Goal: Transaction & Acquisition: Purchase product/service

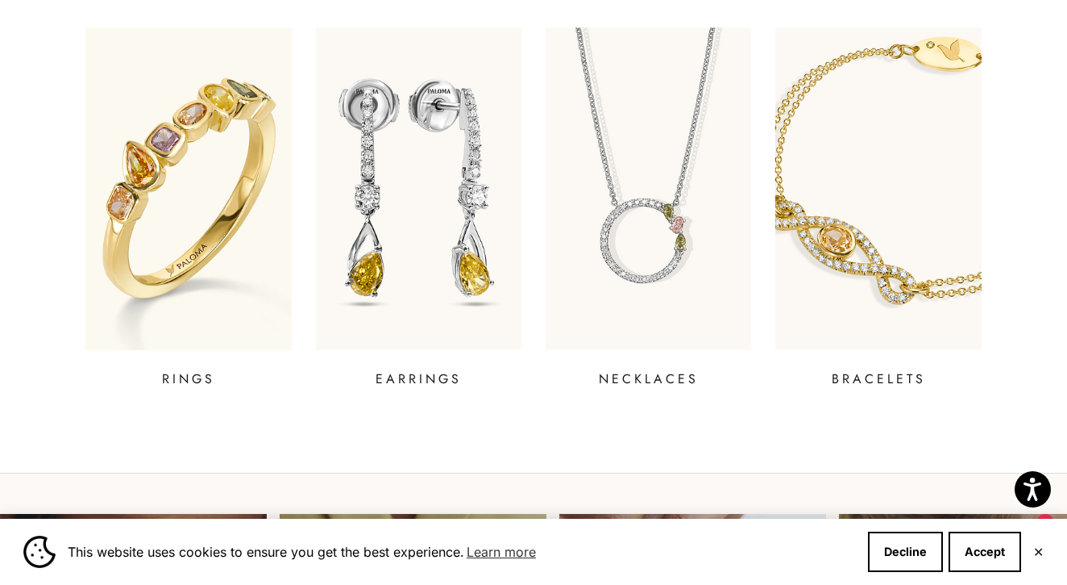
scroll to position [602, 0]
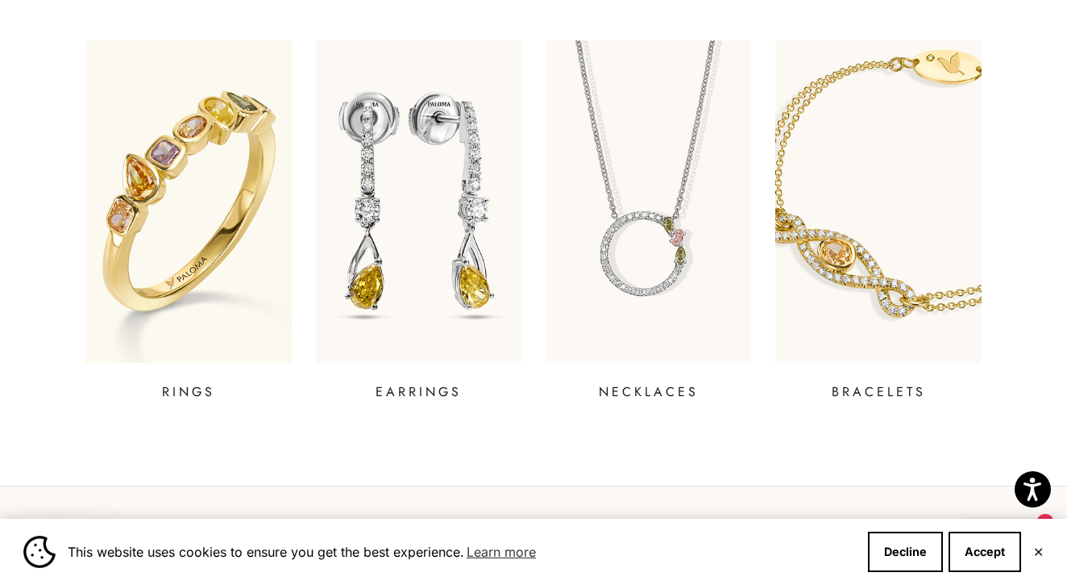
click at [193, 384] on div "Close dialog JOIN THE PALOMA FANCY CLUB Enjoy exclusive VIP deals & updates + 1…" at bounding box center [533, 292] width 1067 height 585
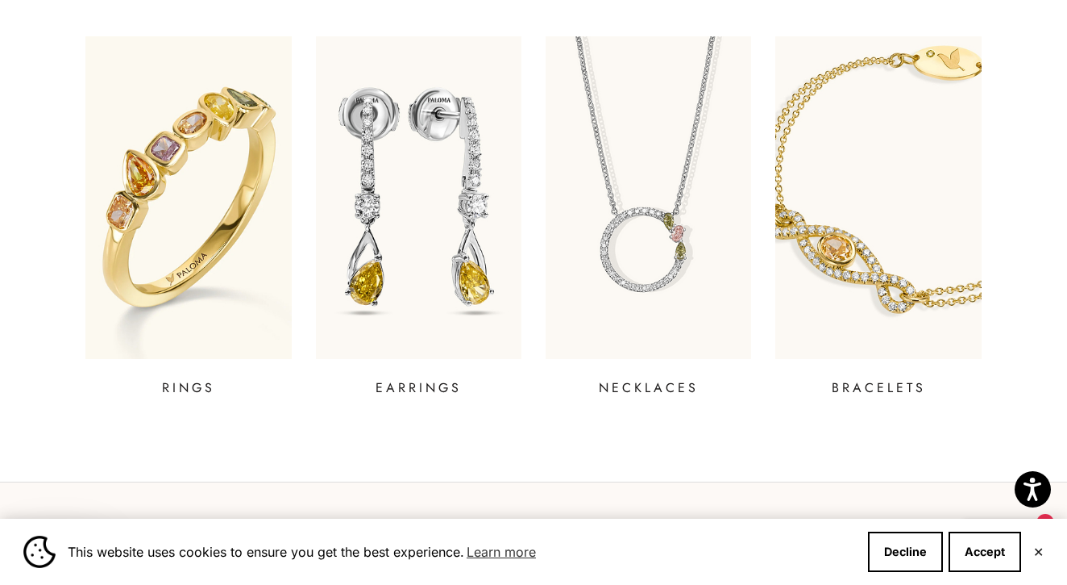
scroll to position [593, 0]
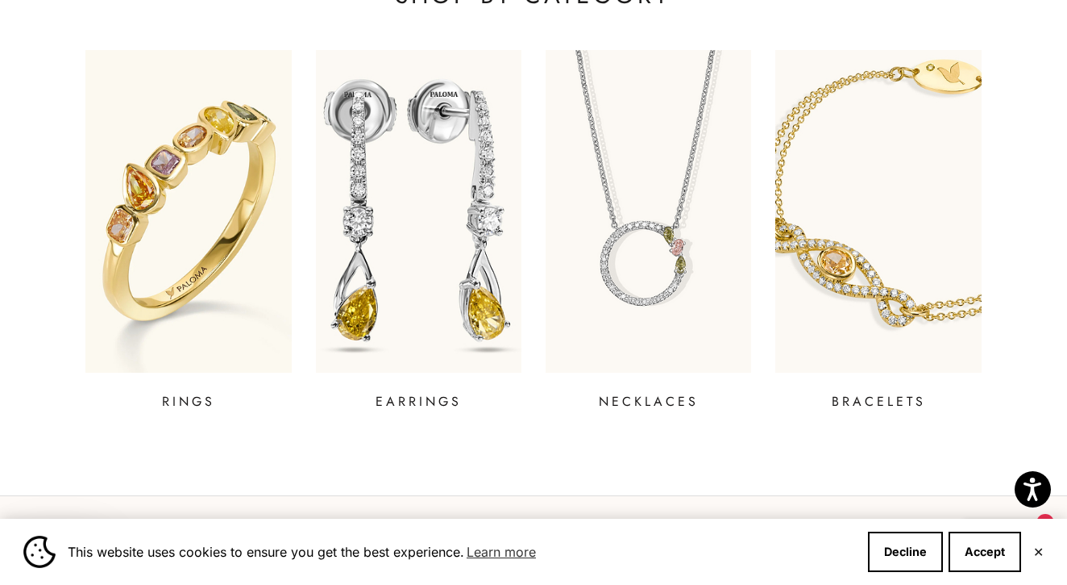
click at [339, 309] on img at bounding box center [419, 211] width 248 height 387
